Goal: Task Accomplishment & Management: Manage account settings

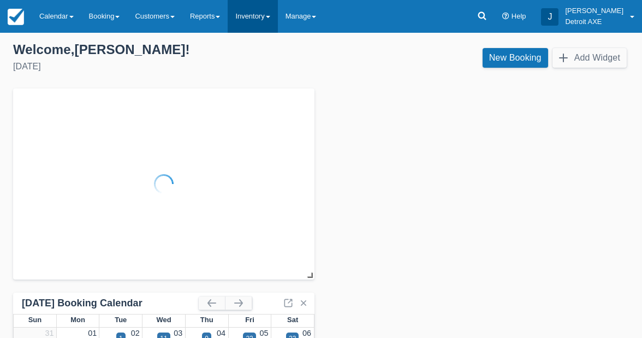
click at [270, 9] on link "Inventory" at bounding box center [253, 16] width 50 height 33
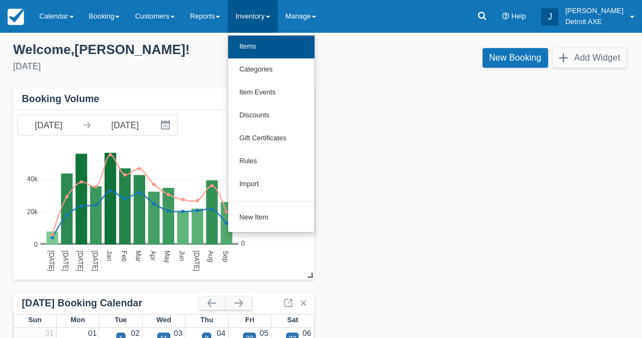
click at [278, 48] on link "Items" at bounding box center [271, 47] width 86 height 23
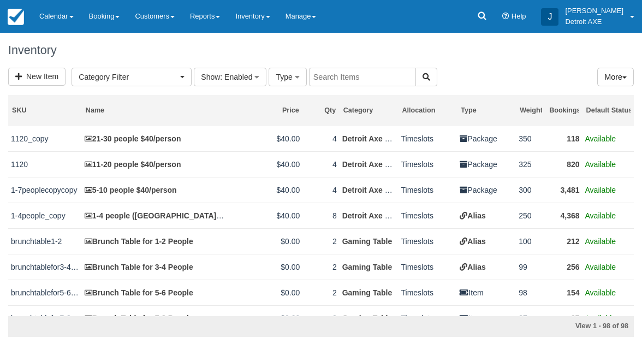
select select
click at [363, 78] on input "text" at bounding box center [362, 77] width 107 height 19
type input "twister"
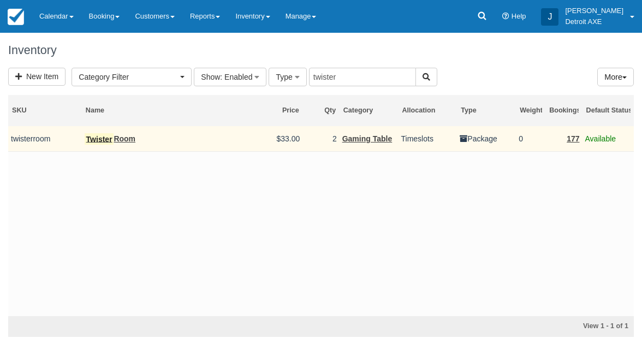
click at [129, 142] on link "Twister Room" at bounding box center [110, 139] width 51 height 12
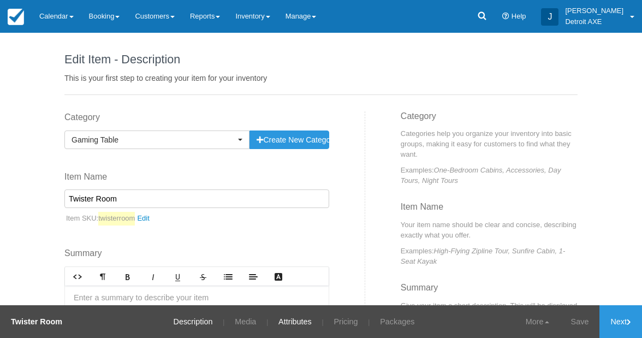
click at [303, 325] on link "Attributes" at bounding box center [295, 321] width 50 height 33
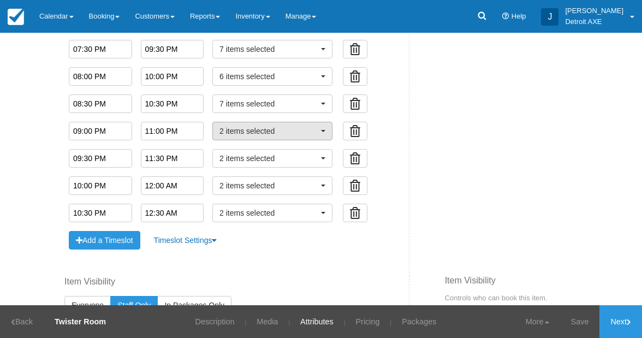
scroll to position [1086, 0]
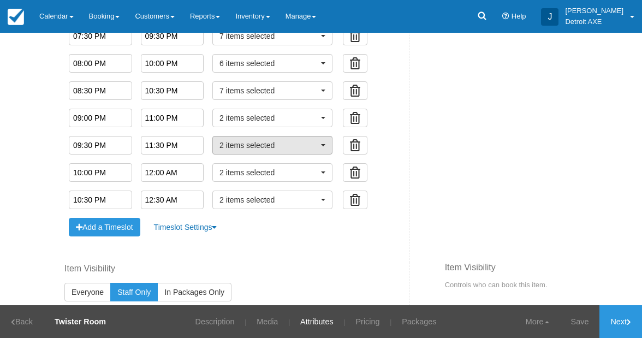
click at [310, 148] on span "2 items selected" at bounding box center [269, 145] width 99 height 11
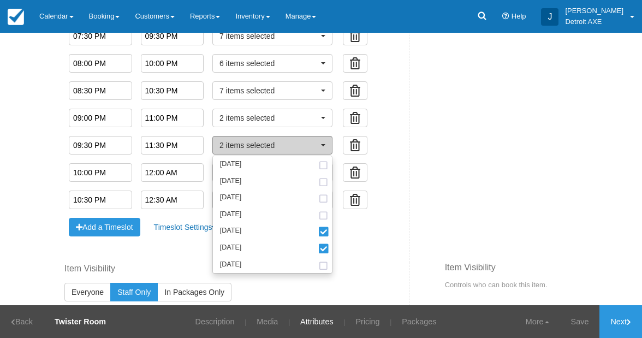
click at [310, 148] on span "2 items selected" at bounding box center [269, 145] width 99 height 11
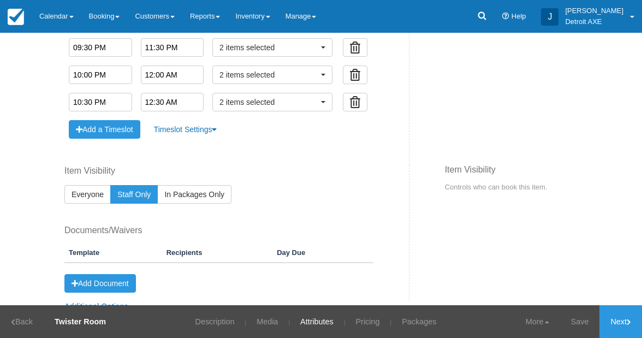
scroll to position [1184, 0]
click at [116, 125] on button "Add a Timeslot" at bounding box center [105, 129] width 72 height 19
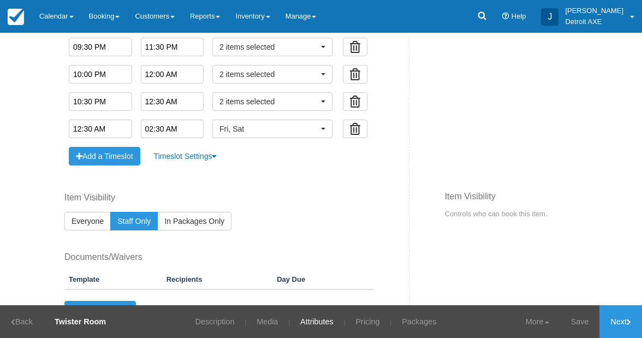
click at [107, 127] on input "12:30 AM" at bounding box center [100, 129] width 63 height 19
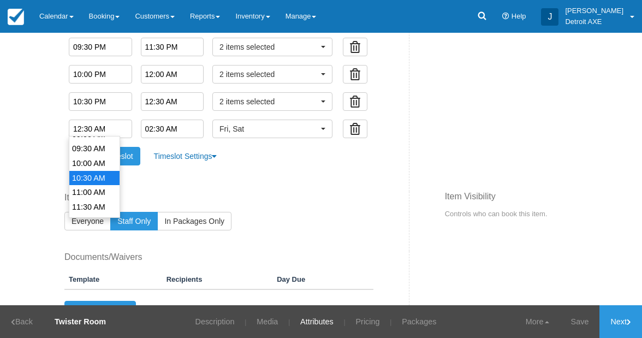
scroll to position [264, 0]
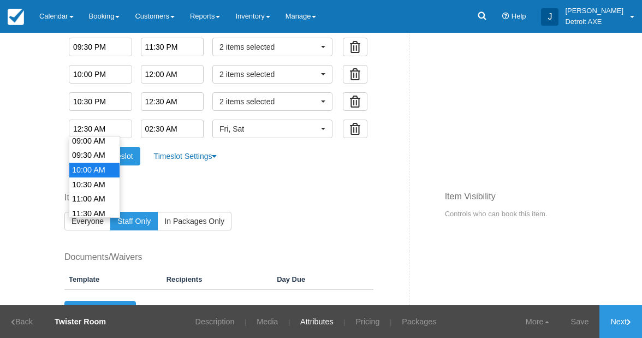
type input "10:00 AM"
click at [99, 163] on li "10:00 AM" at bounding box center [94, 170] width 50 height 15
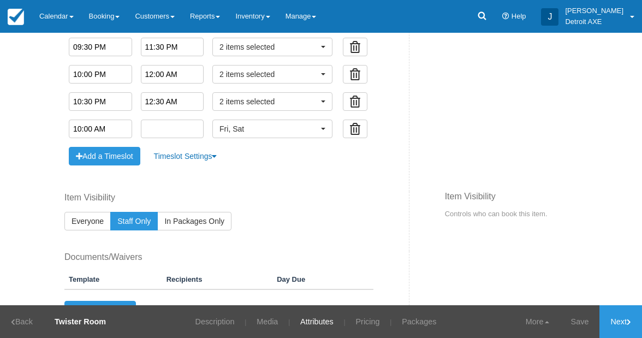
click at [173, 128] on input "text" at bounding box center [172, 129] width 63 height 19
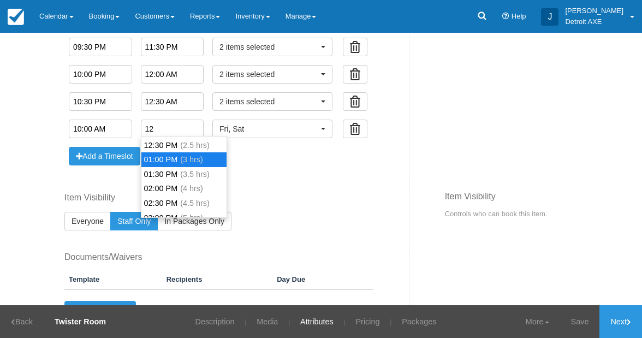
scroll to position [28, 0]
type input "12:00 PM"
click at [180, 156] on span "(2 hrs)" at bounding box center [191, 159] width 23 height 9
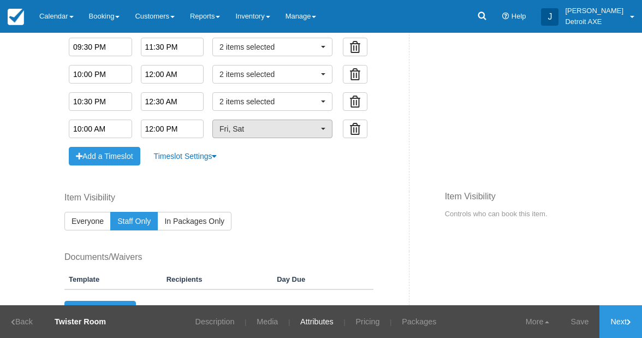
click at [245, 128] on span "Fri, Sat" at bounding box center [269, 128] width 99 height 11
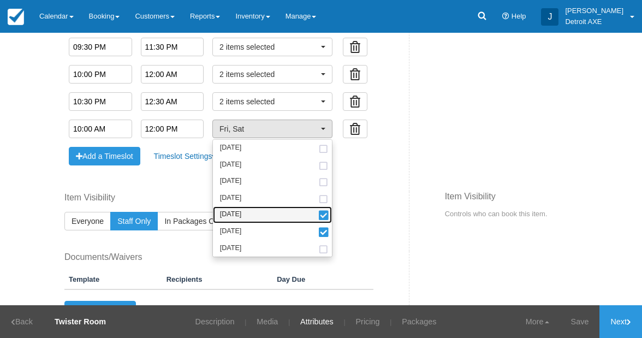
click at [256, 210] on link "[DATE]" at bounding box center [272, 215] width 119 height 17
select select "sat"
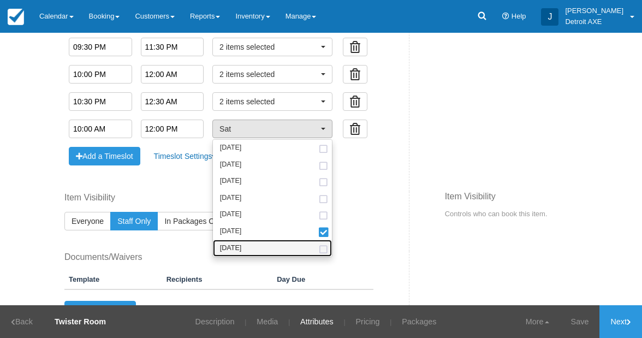
click at [260, 244] on link "[DATE]" at bounding box center [272, 248] width 119 height 17
click at [393, 216] on div "Item Visibility Everyone Staff Only In Packages Only" at bounding box center [232, 222] width 353 height 60
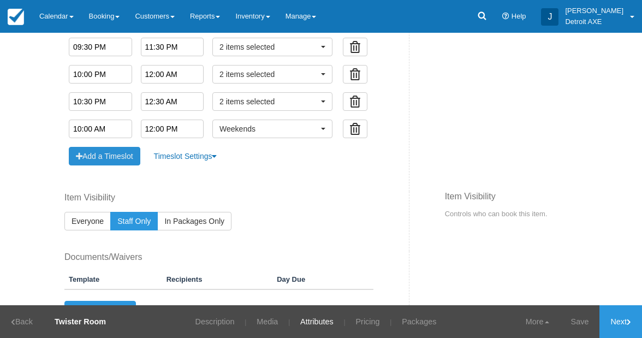
click at [126, 157] on button "Add a Timeslot" at bounding box center [105, 156] width 72 height 19
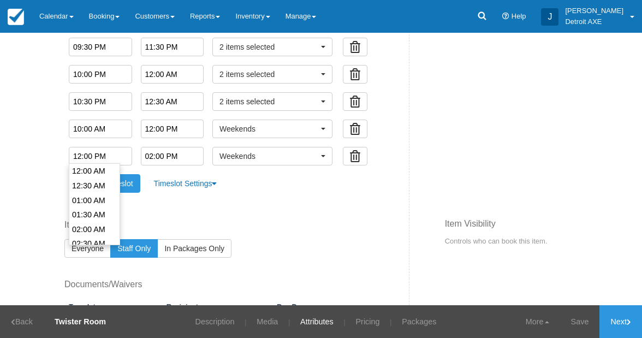
click at [98, 155] on input "12:00 PM" at bounding box center [100, 156] width 63 height 19
click at [98, 155] on input "12:00 P10M" at bounding box center [100, 156] width 63 height 19
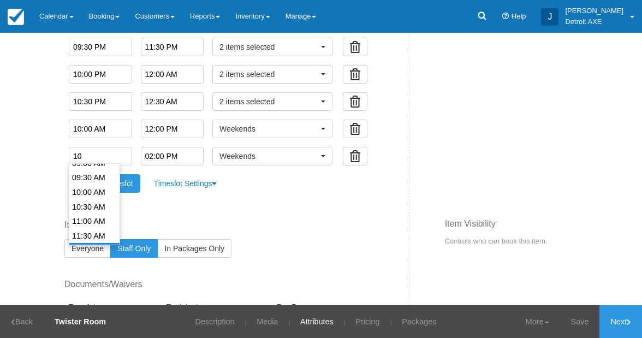
scroll to position [266, 0]
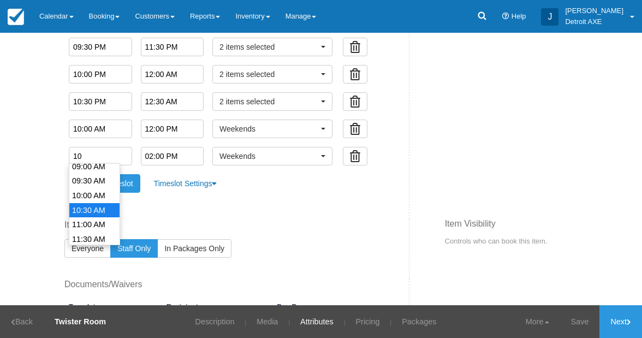
type input "10:30 AM"
click at [99, 203] on li "10:30 AM" at bounding box center [94, 210] width 50 height 15
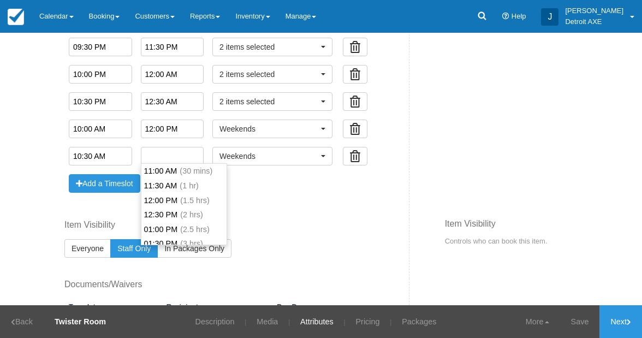
click at [166, 160] on input "text" at bounding box center [172, 156] width 63 height 19
type input "12:30 PM"
click at [174, 210] on li "12:30 PM (2 hrs)" at bounding box center [184, 215] width 85 height 15
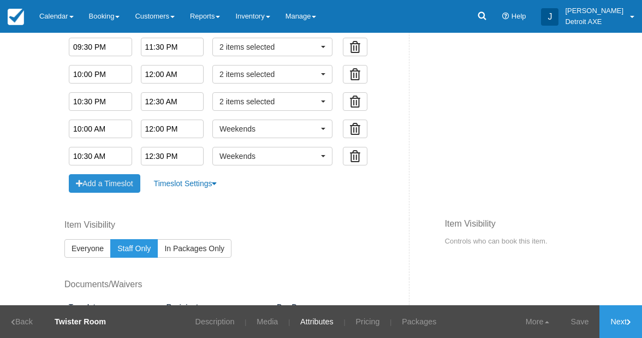
click at [96, 181] on button "Add a Timeslot" at bounding box center [105, 183] width 72 height 19
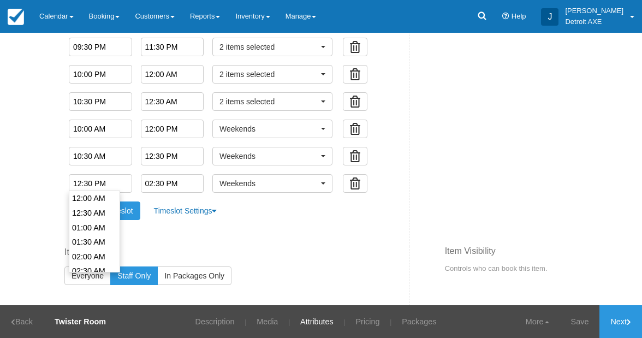
scroll to position [341, 0]
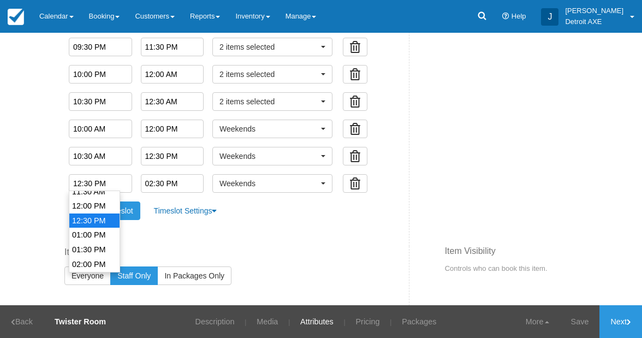
click at [96, 181] on input "12:30 PM" at bounding box center [100, 183] width 63 height 19
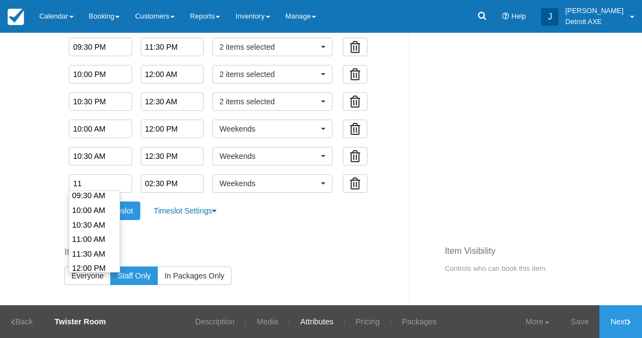
scroll to position [280, 0]
type input "11:00 AM"
click at [103, 231] on li "11:00 AM" at bounding box center [94, 238] width 50 height 15
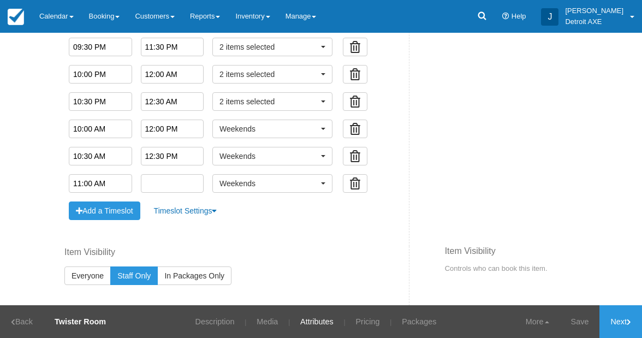
click at [156, 184] on input "text" at bounding box center [172, 183] width 63 height 19
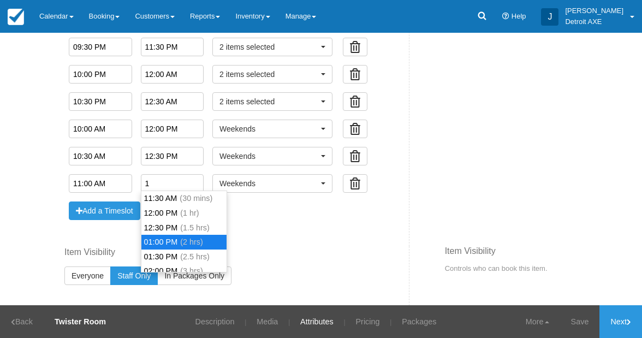
type input "01:00 PM"
click at [174, 240] on li "01:00 PM (2 hrs)" at bounding box center [184, 242] width 85 height 15
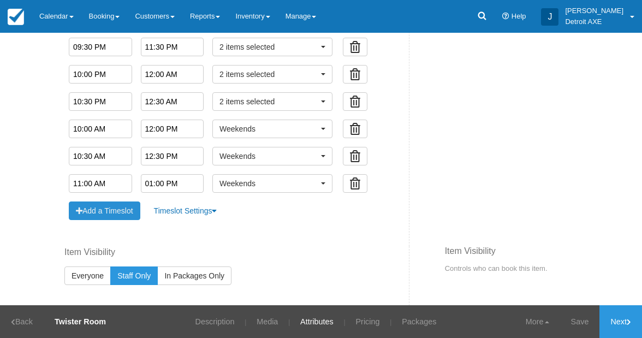
click at [124, 212] on button "Add a Timeslot" at bounding box center [105, 211] width 72 height 19
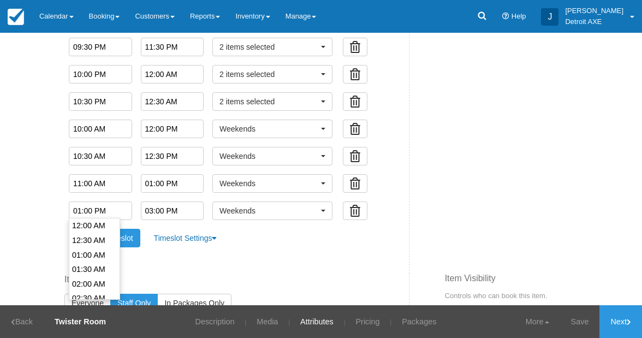
click at [93, 209] on input "01:00 PM" at bounding box center [100, 211] width 63 height 19
click at [93, 209] on input "01:00 11PM" at bounding box center [100, 211] width 63 height 19
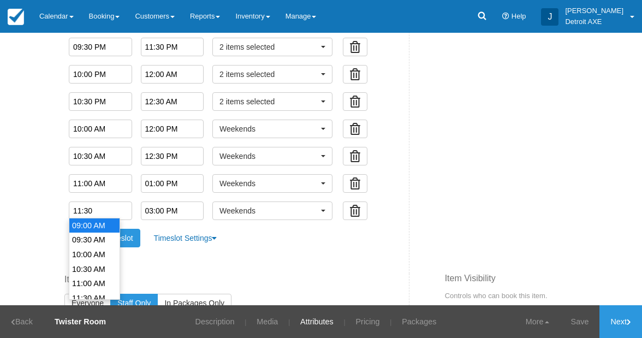
scroll to position [262, 0]
type input "11:30 AM"
click at [96, 291] on li "11:30 AM" at bounding box center [94, 298] width 50 height 15
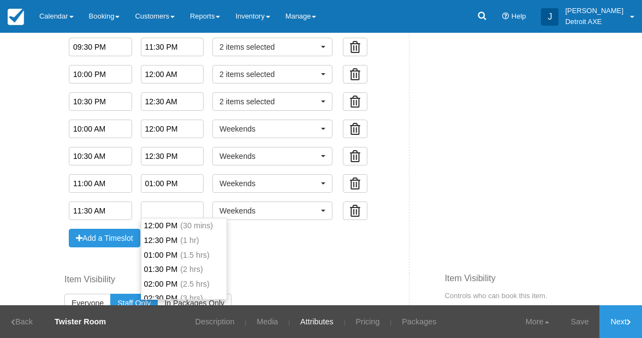
click at [156, 205] on input "text" at bounding box center [172, 211] width 63 height 19
type input "01:30 PM"
click at [174, 270] on li "01:30 PM (2 hrs)" at bounding box center [184, 269] width 85 height 15
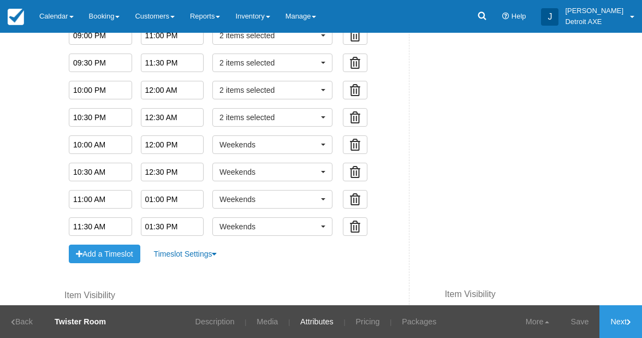
scroll to position [1168, 0]
click at [579, 320] on link "Save" at bounding box center [581, 321] width 40 height 33
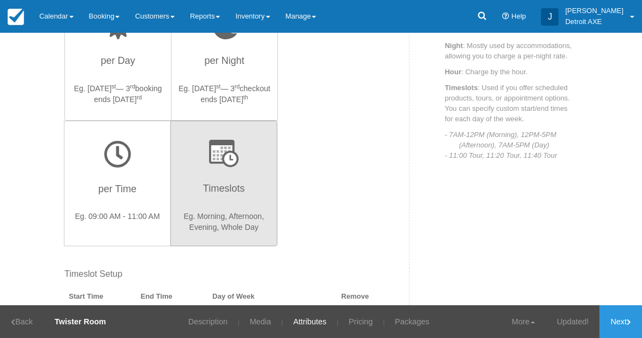
scroll to position [353, 0]
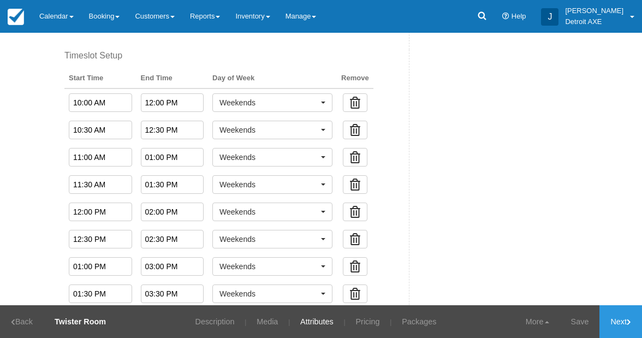
scroll to position [627, 0]
